Goal: Transaction & Acquisition: Obtain resource

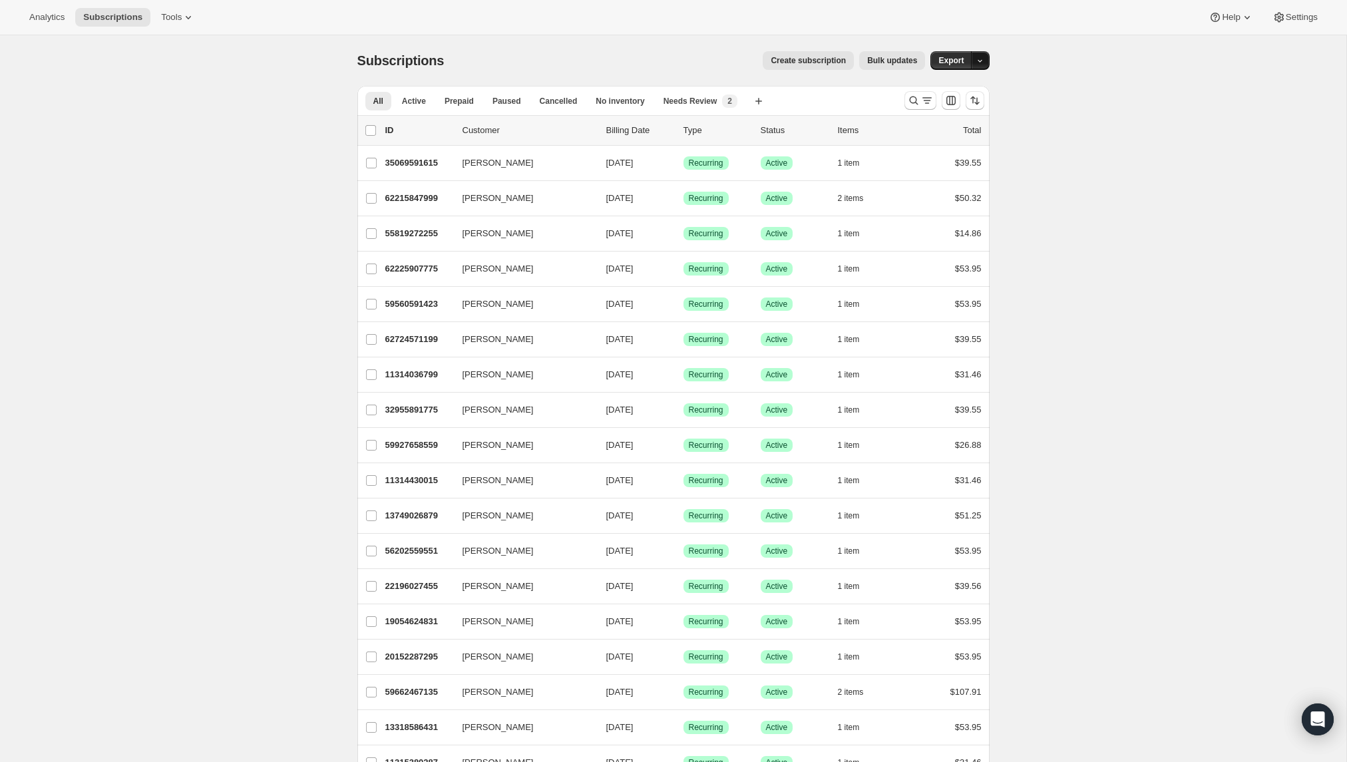
click at [971, 61] on button "button" at bounding box center [980, 60] width 19 height 19
click at [942, 88] on span "Subscription data" at bounding box center [909, 88] width 67 height 10
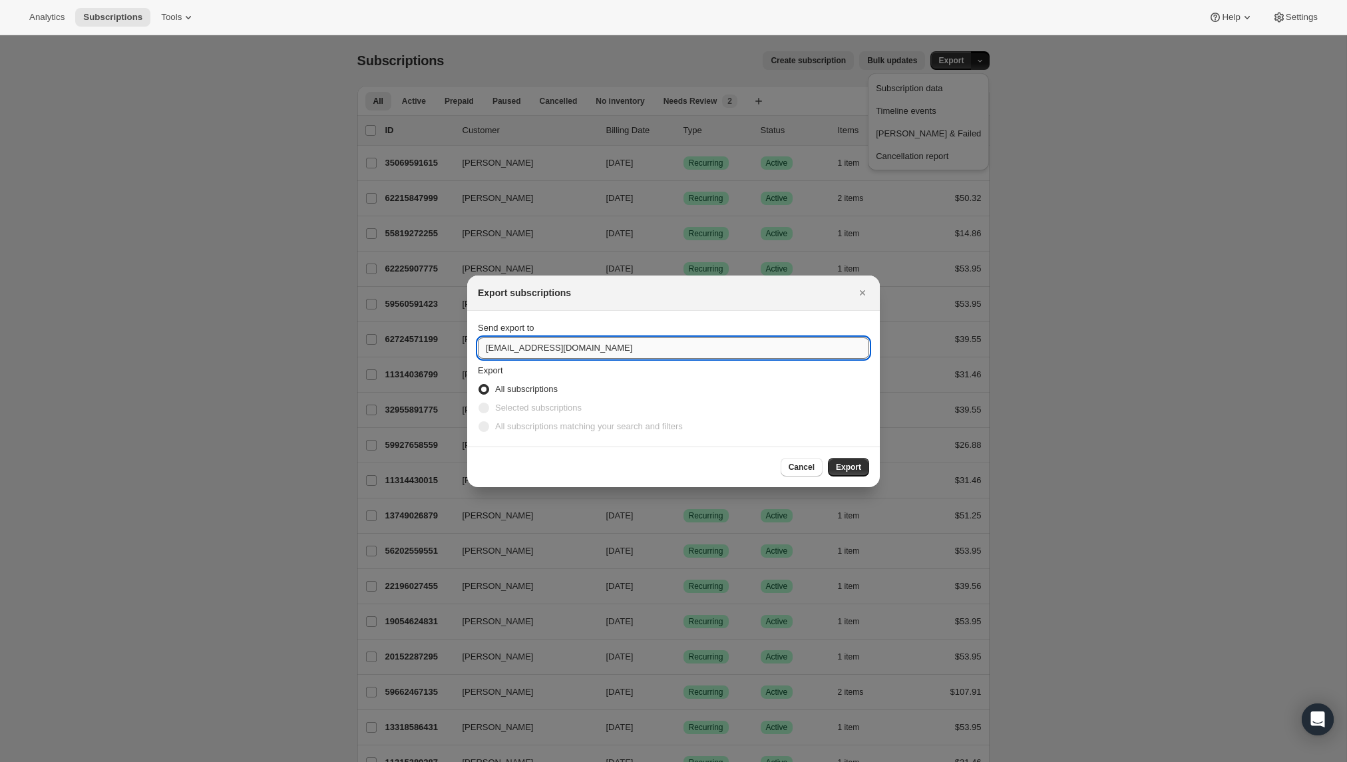
click at [581, 349] on input "hello@oat.haus" at bounding box center [673, 347] width 391 height 21
type input "eve@oat.haus"
click at [858, 461] on button "Export" at bounding box center [848, 467] width 41 height 19
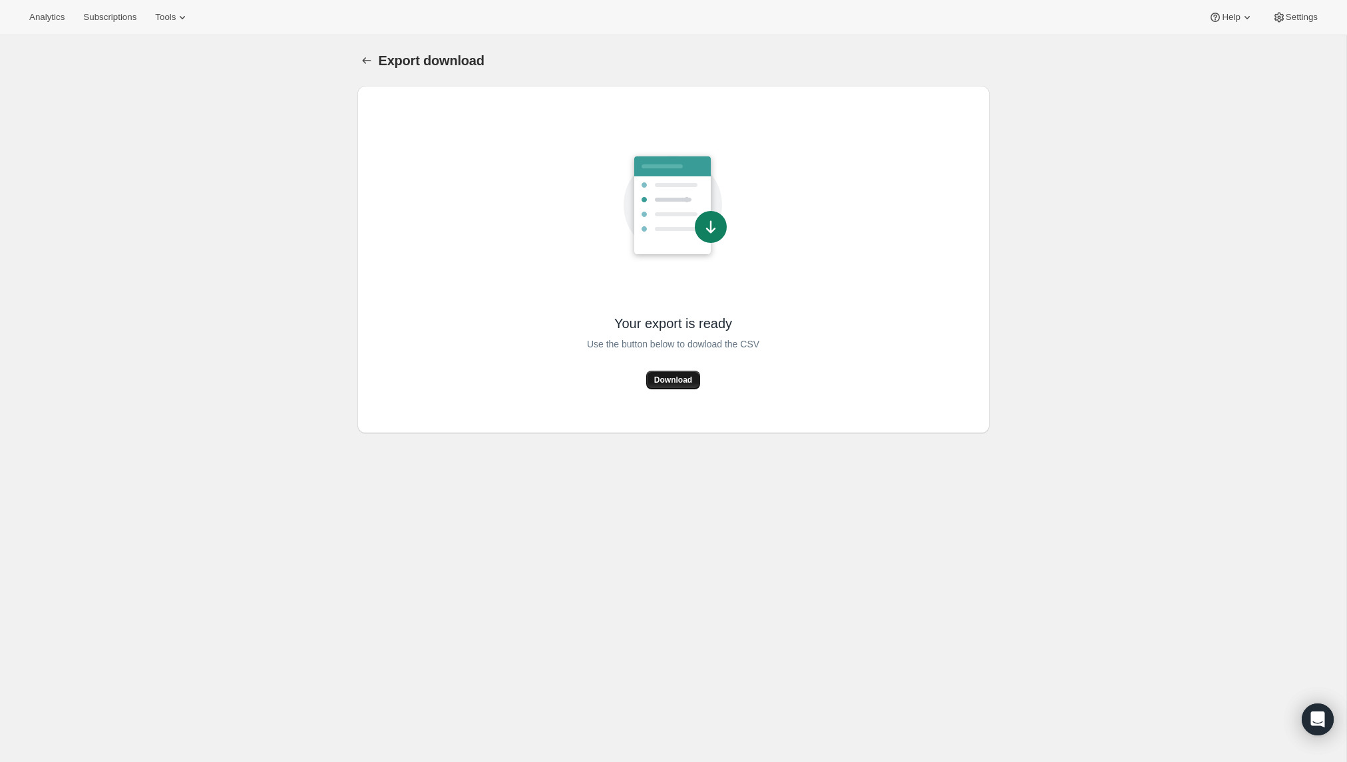
click at [666, 382] on span "Download" at bounding box center [673, 380] width 38 height 11
click at [170, 18] on span "Tools" at bounding box center [165, 17] width 21 height 11
click at [160, 86] on span "Bundles" at bounding box center [185, 90] width 118 height 13
